Goal: Information Seeking & Learning: Learn about a topic

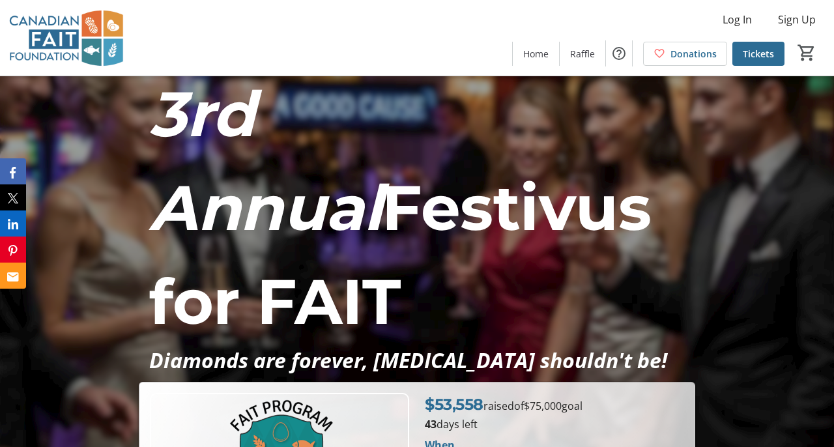
scroll to position [4, 0]
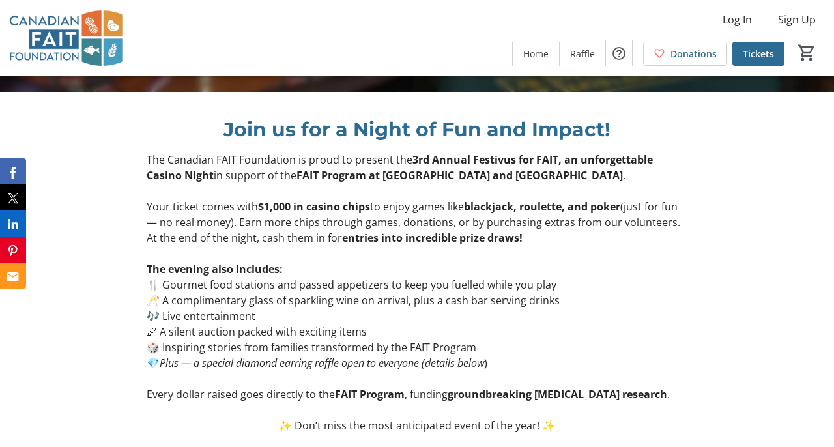
scroll to position [504, 0]
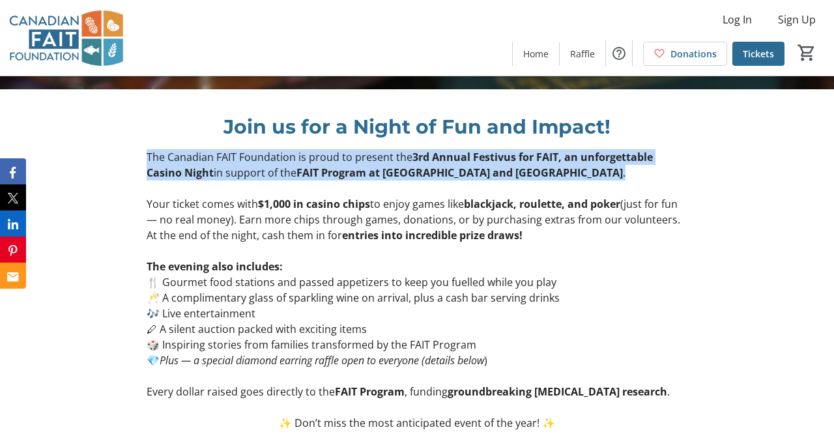
drag, startPoint x: 147, startPoint y: 172, endPoint x: 571, endPoint y: 181, distance: 424.4
click at [571, 181] on p "The Canadian FAIT Foundation is proud to present the 3rd Annual Festivus for FA…" at bounding box center [417, 164] width 540 height 31
copy p "The Canadian FAIT Foundation is proud to present the 3rd Annual Festivus for FA…"
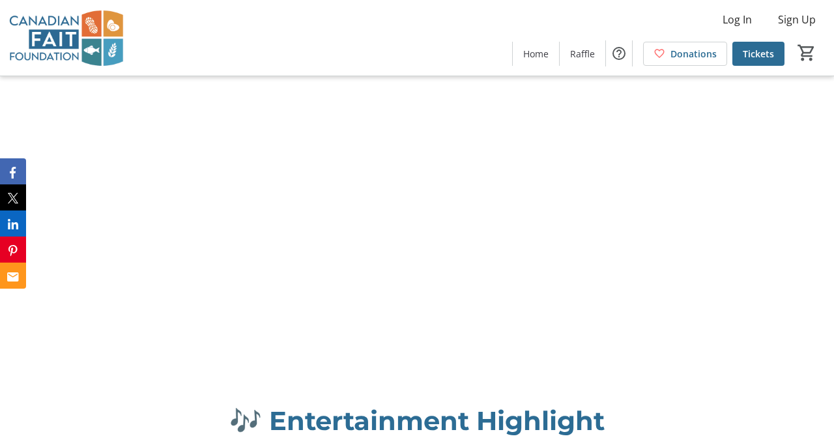
scroll to position [1891, 0]
